Goal: Task Accomplishment & Management: Use online tool/utility

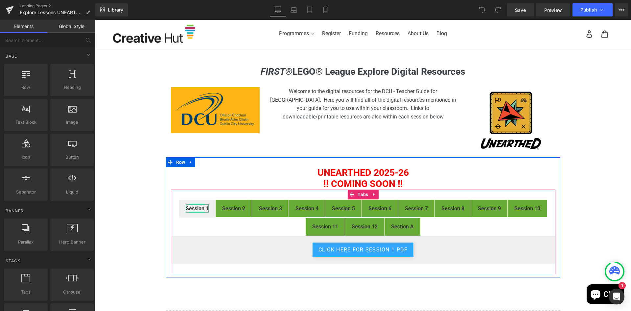
click at [186, 207] on strong "Session 1" at bounding box center [197, 208] width 23 height 6
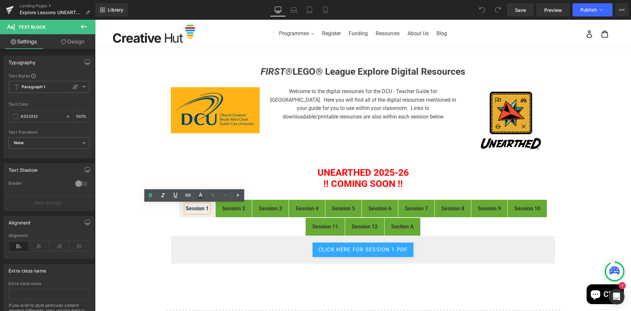
click at [399, 229] on strong "Section A" at bounding box center [402, 226] width 23 height 6
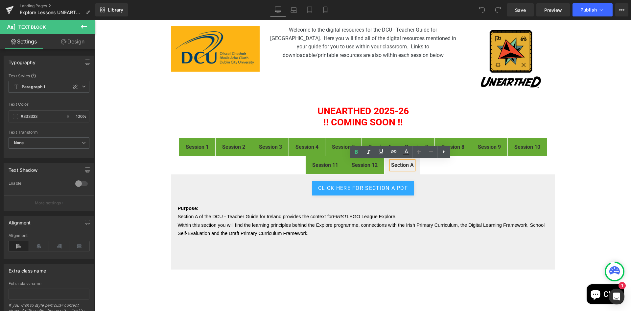
scroll to position [66, 0]
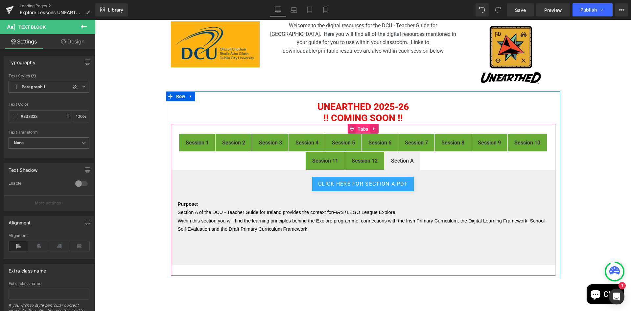
click at [358, 129] on span "Tabs" at bounding box center [363, 129] width 14 height 10
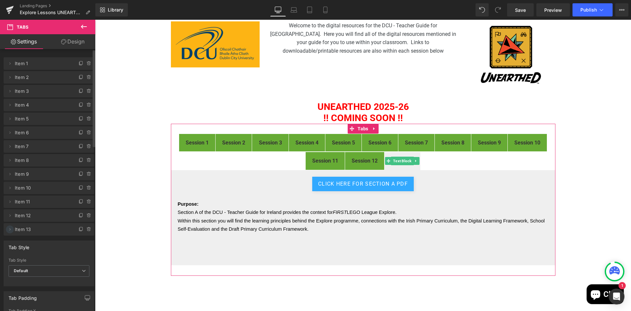
click at [10, 230] on icon at bounding box center [9, 229] width 5 height 5
drag, startPoint x: 49, startPoint y: 227, endPoint x: 62, endPoint y: 60, distance: 167.6
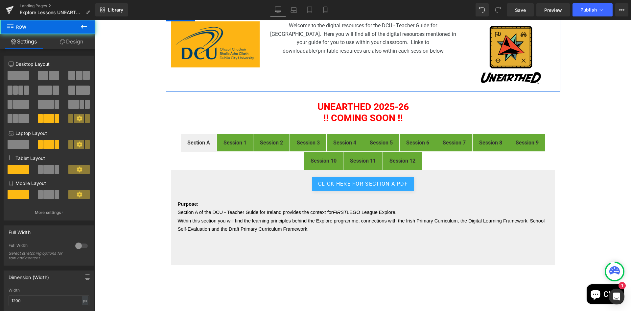
click at [367, 71] on div "Image Welcome to the digital resources for the DCU - Teacher Guide for [GEOGRAP…" at bounding box center [363, 52] width 395 height 80
click at [249, 85] on div "Image Welcome to the digital resources for the DCU - Teacher Guide for [GEOGRAP…" at bounding box center [363, 52] width 395 height 80
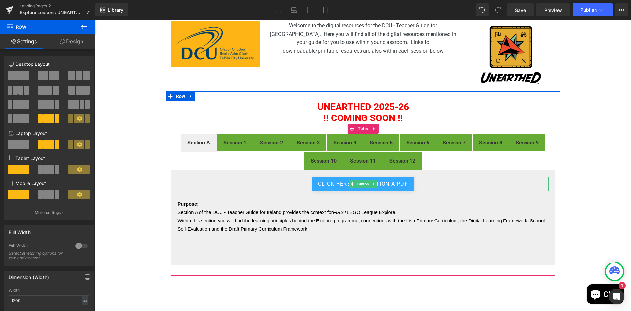
click at [430, 182] on div "click here for Section A PDF" at bounding box center [363, 184] width 371 height 14
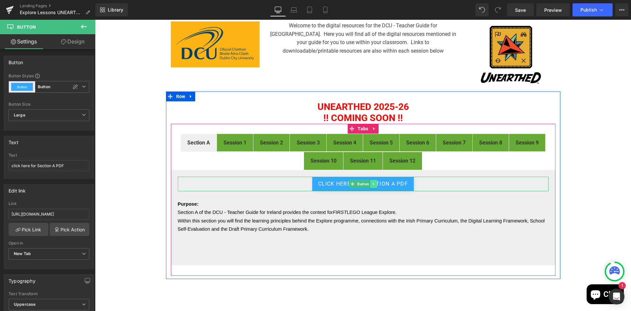
click at [373, 185] on icon at bounding box center [373, 184] width 1 height 2
click at [369, 185] on icon at bounding box center [371, 184] width 4 height 4
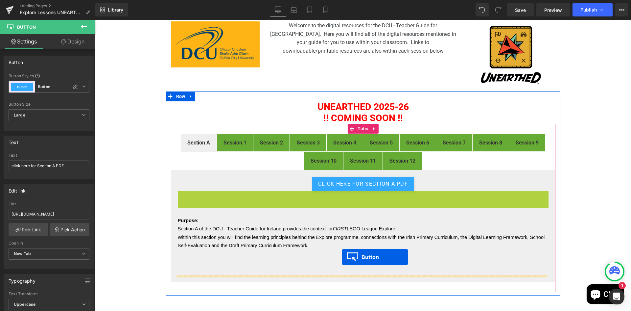
drag, startPoint x: 351, startPoint y: 198, endPoint x: 342, endPoint y: 257, distance: 59.8
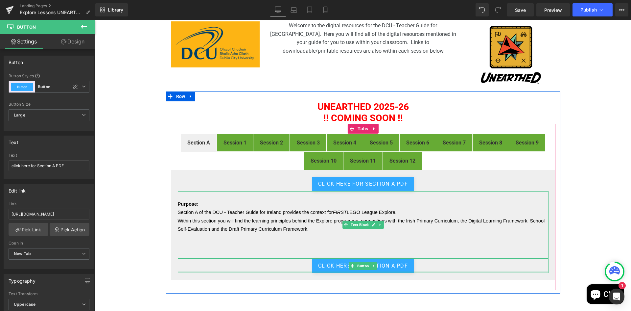
click at [361, 244] on p at bounding box center [363, 246] width 371 height 9
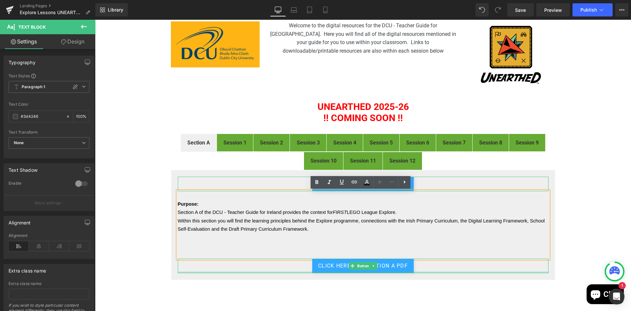
click at [492, 181] on div "click here for Section A PDF" at bounding box center [363, 184] width 371 height 14
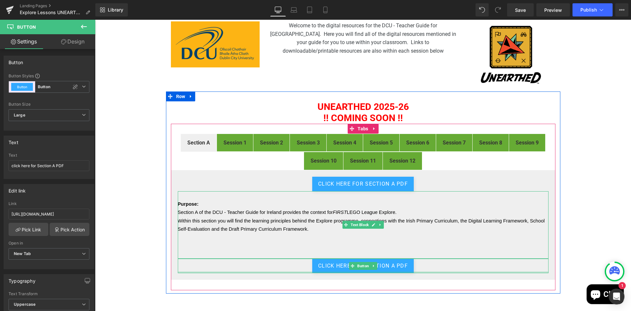
click at [351, 242] on p at bounding box center [363, 246] width 371 height 9
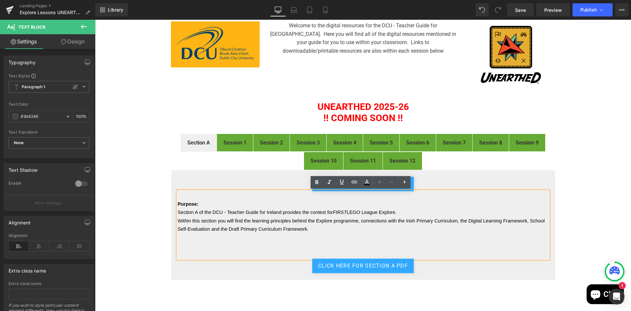
click at [428, 235] on p at bounding box center [363, 237] width 371 height 9
click at [428, 183] on div "click here for Section A PDF" at bounding box center [363, 184] width 371 height 14
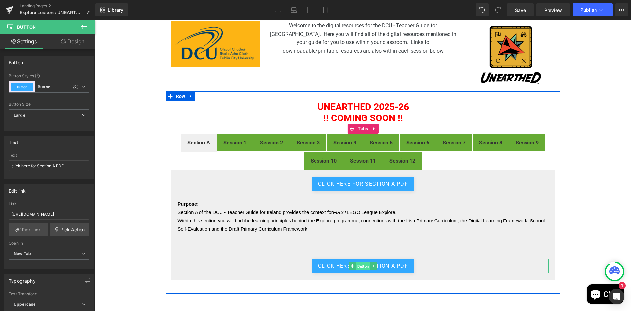
click at [361, 267] on span "Button" at bounding box center [363, 266] width 14 height 8
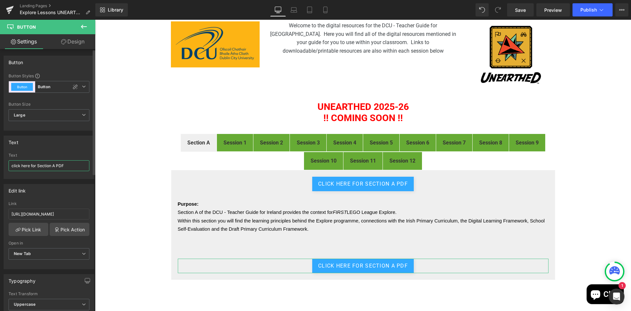
drag, startPoint x: 37, startPoint y: 164, endPoint x: 84, endPoint y: 170, distance: 47.5
click at [84, 170] on input "click here for Section A PDF" at bounding box center [49, 165] width 81 height 11
type input "c"
type input "Click here to download the complete Guide"
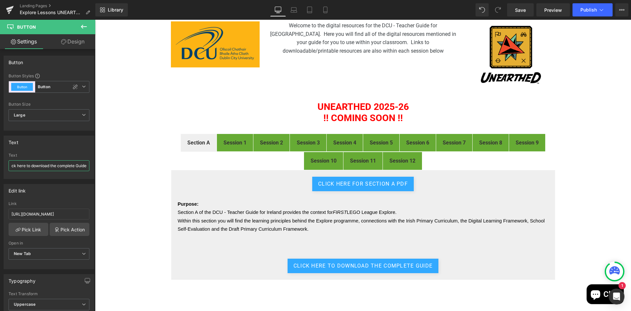
scroll to position [0, 0]
click at [45, 213] on input "[URL][DOMAIN_NAME]" at bounding box center [49, 213] width 81 height 11
paste input "Bz7J4DIKSoNlG1oYcK6lOUxD3ln23SeL"
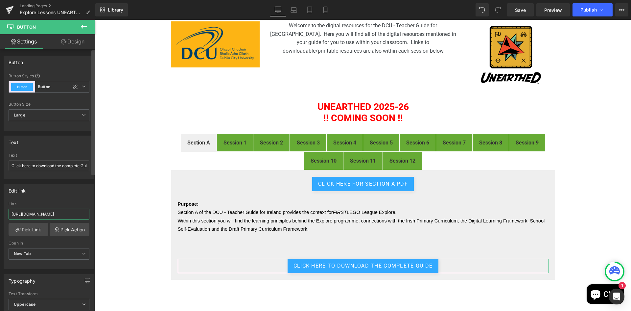
scroll to position [0, 100]
drag, startPoint x: 151, startPoint y: 234, endPoint x: 114, endPoint y: 214, distance: 41.8
type input "[URL][DOMAIN_NAME]"
click at [115, 213] on div "FIRST® LEGO® League Explore Digital Resources Heading Image Welcome to the digi…" at bounding box center [363, 190] width 536 height 380
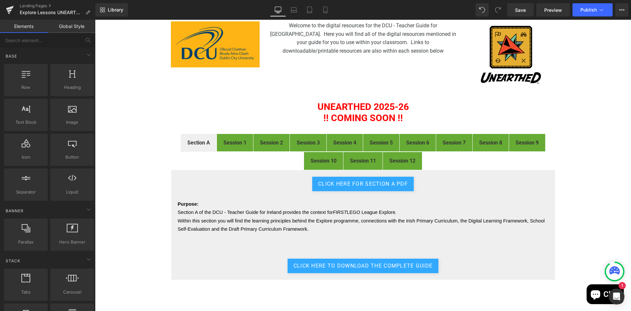
scroll to position [0, 0]
click at [588, 10] on span "Publish" at bounding box center [589, 9] width 16 height 5
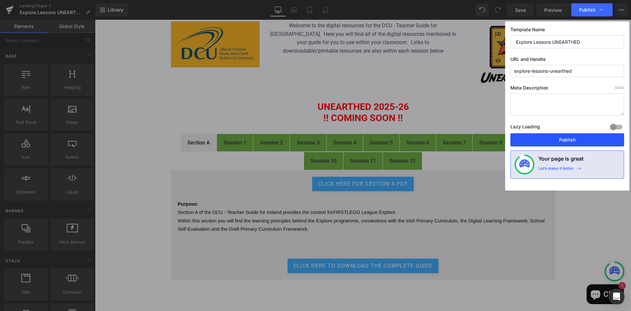
click at [562, 137] on button "Publish" at bounding box center [568, 139] width 114 height 13
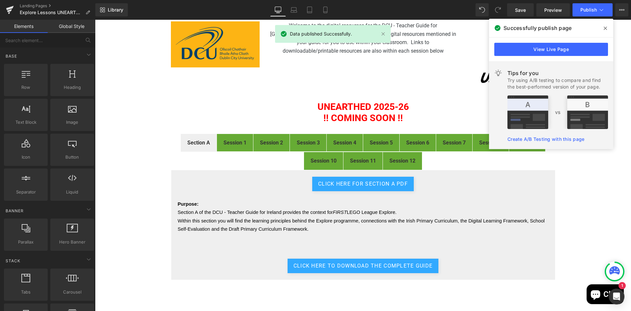
click at [608, 28] on span at bounding box center [605, 28] width 11 height 11
